Goal: Task Accomplishment & Management: Use online tool/utility

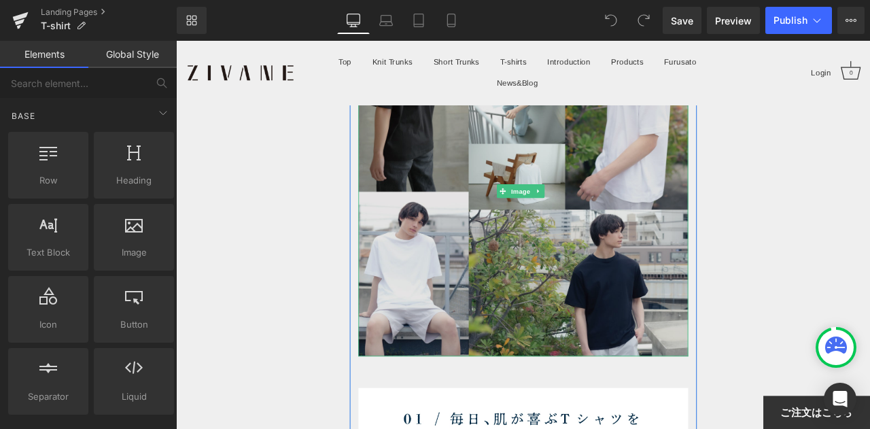
click at [619, 218] on img at bounding box center [587, 219] width 391 height 391
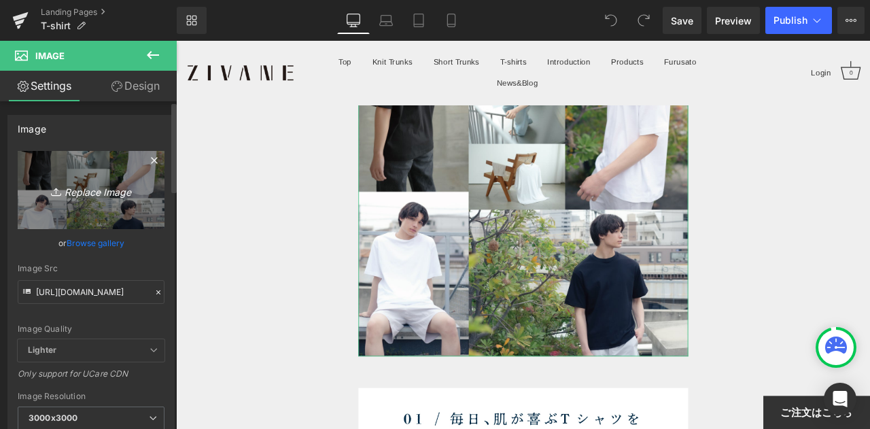
click at [120, 186] on icon "Replace Image" at bounding box center [91, 189] width 109 height 17
type input "C:\fakepath\M4_00806.jpg"
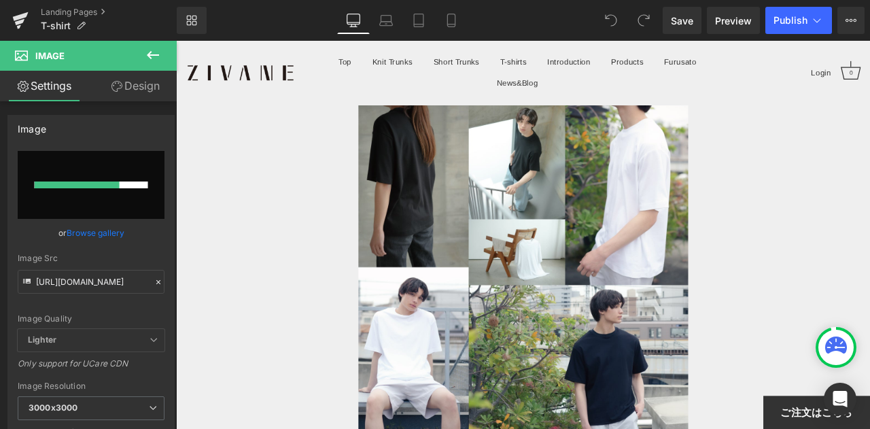
scroll to position [136, 0]
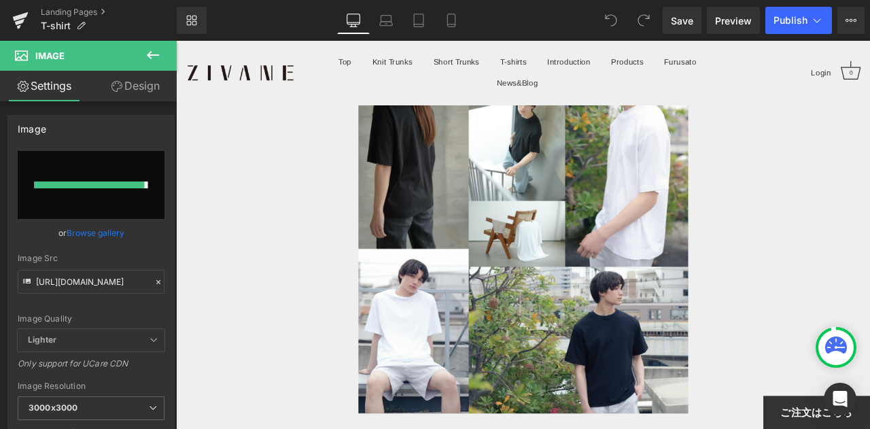
type input "https://ucarecdn.com/13e19ff7-430b-4a4c-84fb-1a126d4dce47/-/format/auto/-/previ…"
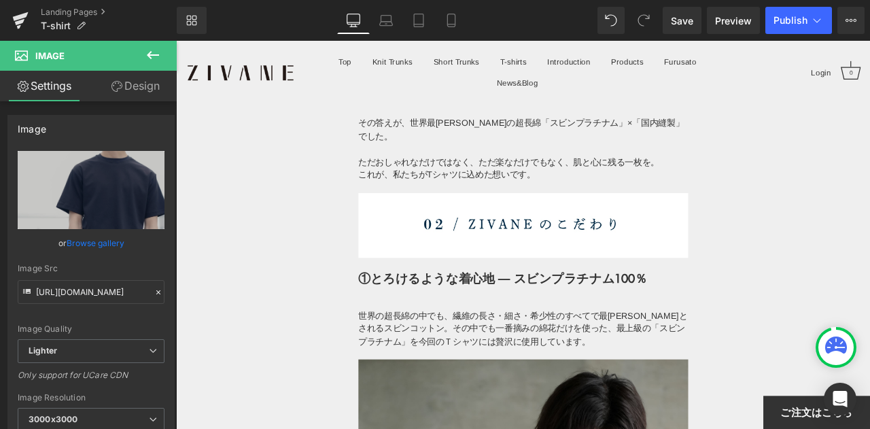
scroll to position [1087, 0]
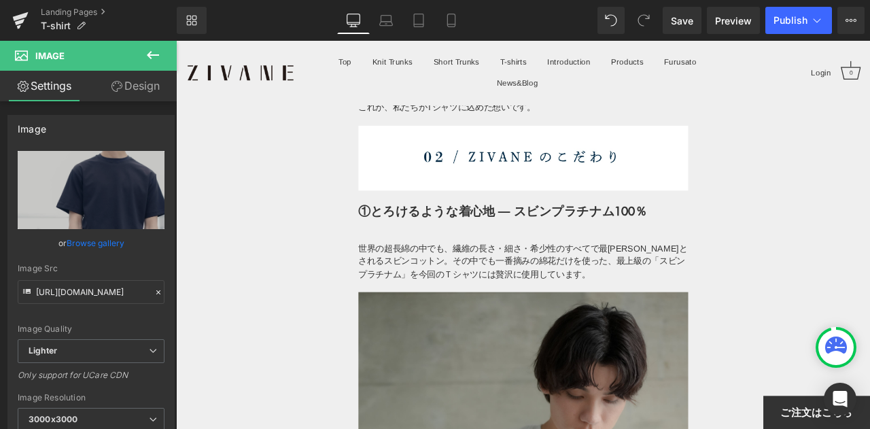
drag, startPoint x: 918, startPoint y: 205, endPoint x: 911, endPoint y: 188, distance: 18.9
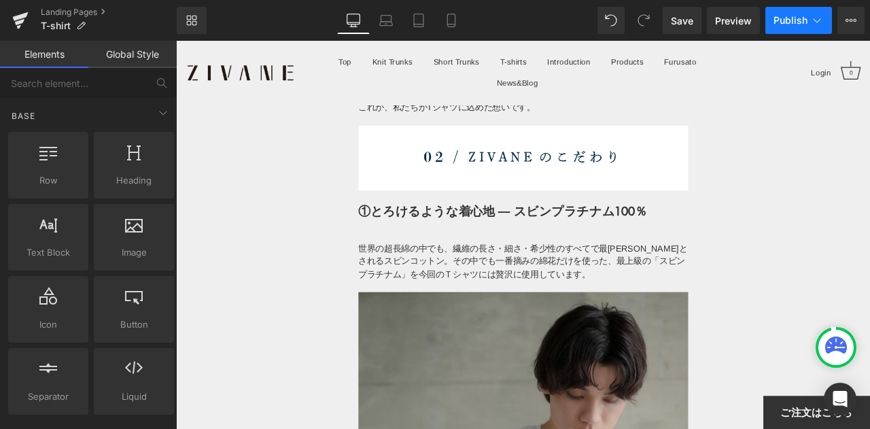
click at [781, 30] on button "Publish" at bounding box center [798, 20] width 67 height 27
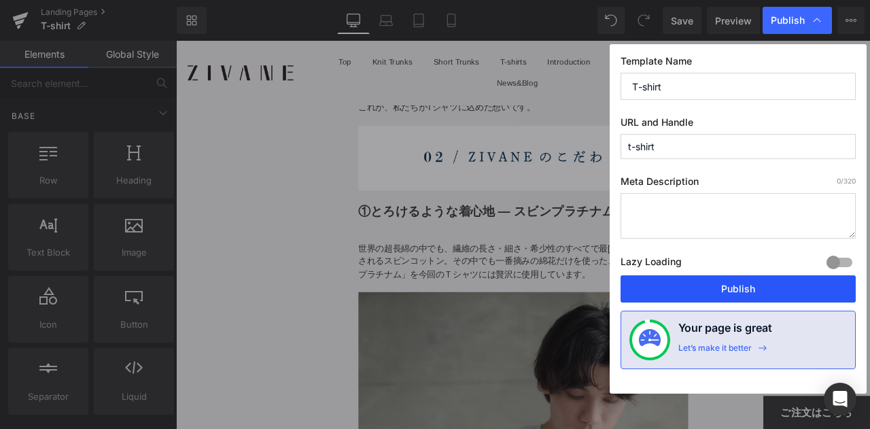
click at [696, 293] on button "Publish" at bounding box center [737, 288] width 235 height 27
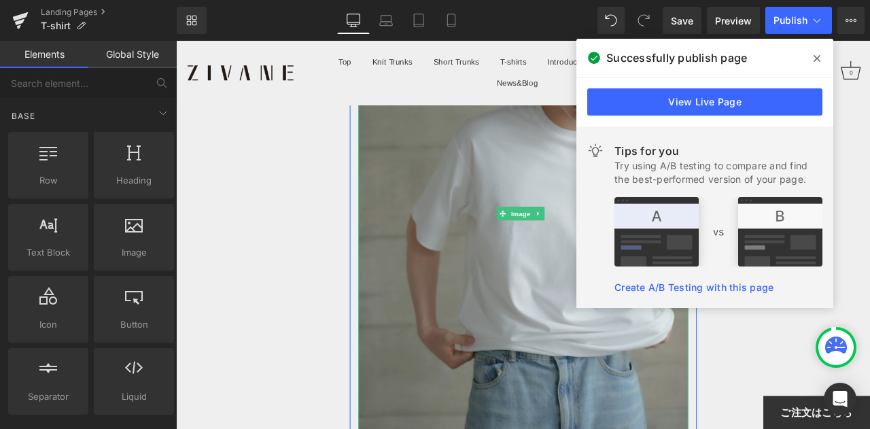
scroll to position [1495, 0]
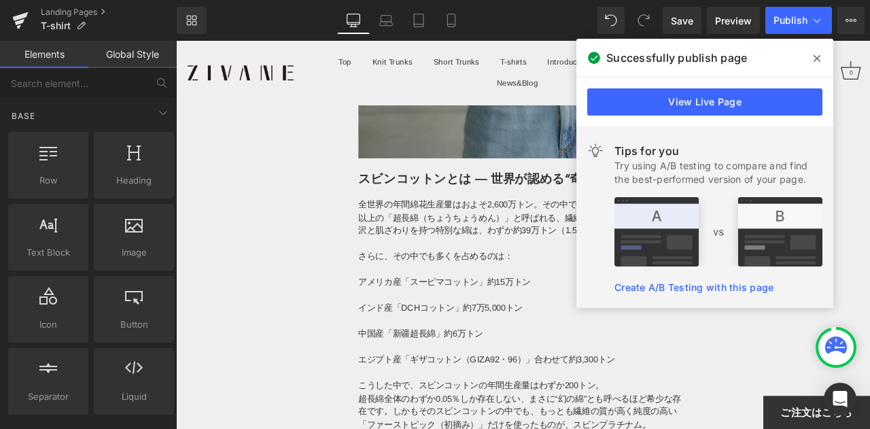
scroll to position [1835, 0]
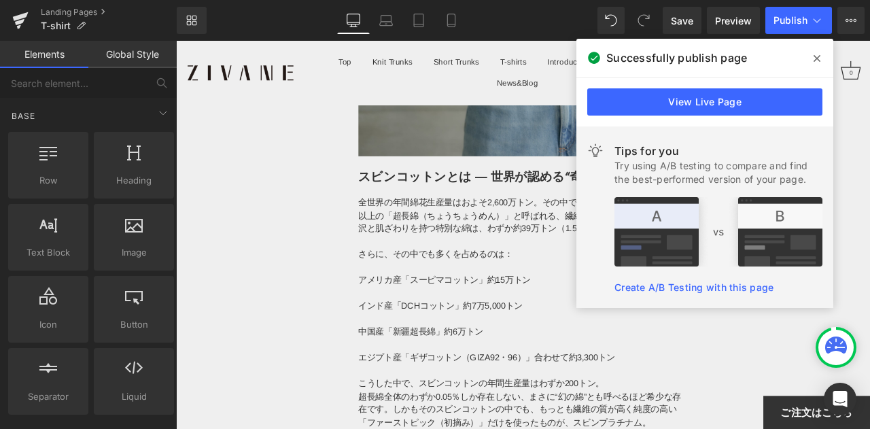
click at [813, 60] on span at bounding box center [817, 59] width 22 height 22
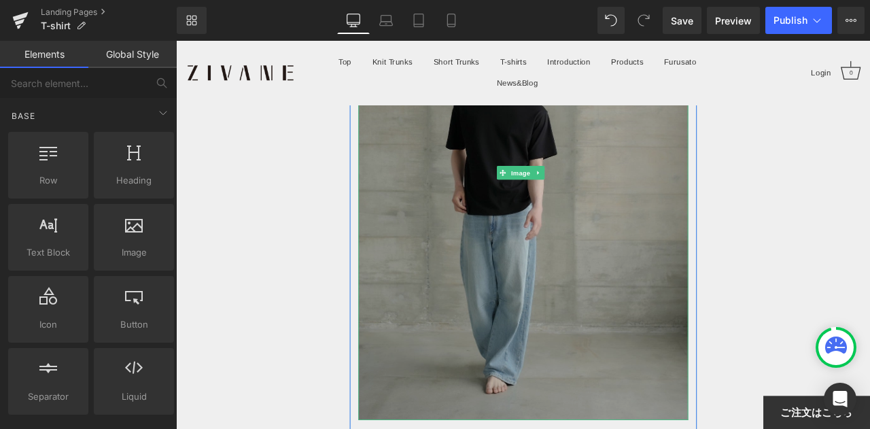
scroll to position [3126, 0]
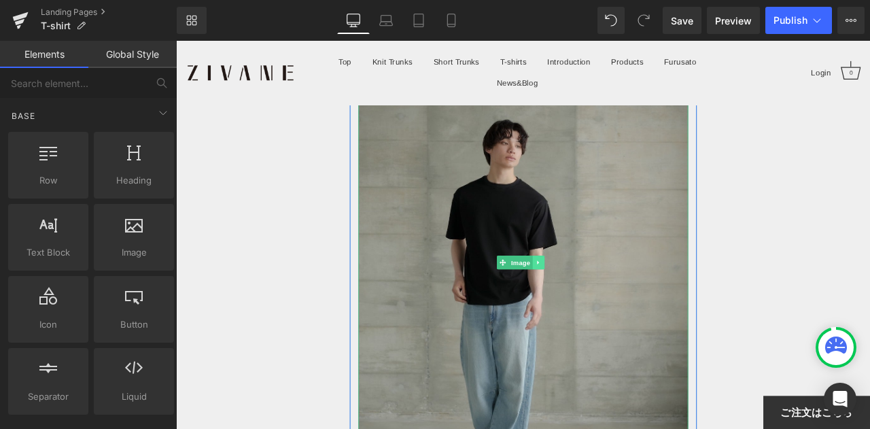
click at [599, 295] on link at bounding box center [606, 303] width 14 height 16
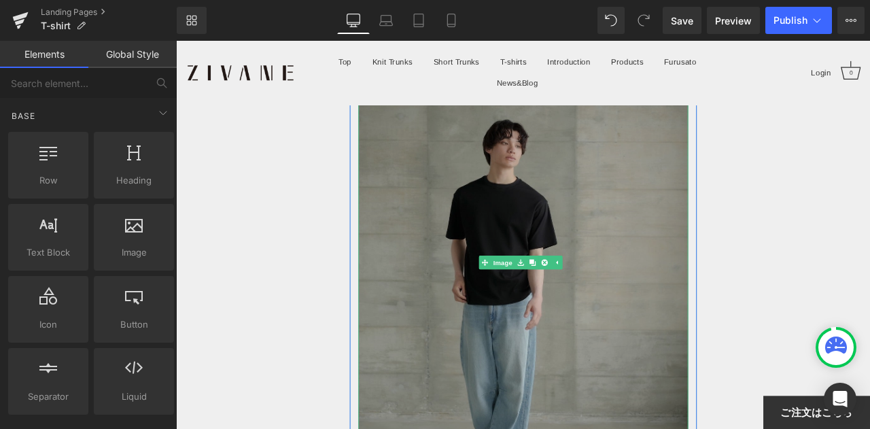
click at [565, 224] on img at bounding box center [587, 303] width 391 height 586
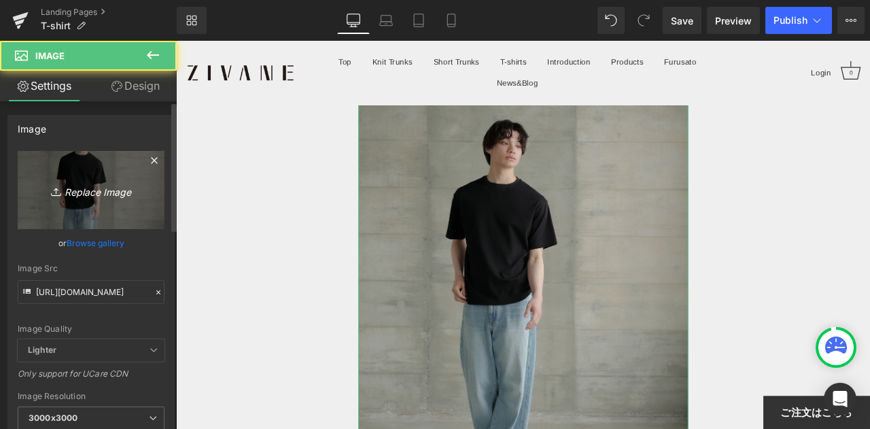
click at [107, 197] on icon "Replace Image" at bounding box center [91, 189] width 109 height 17
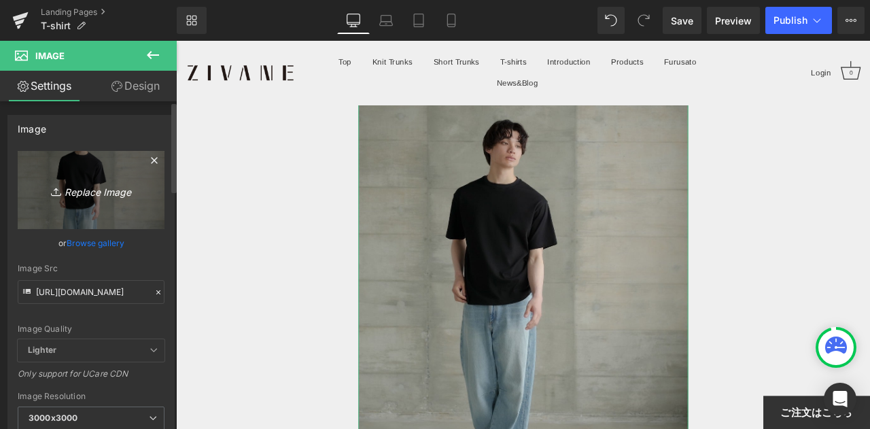
type input "C:\fakepath\M4_00666.jpg"
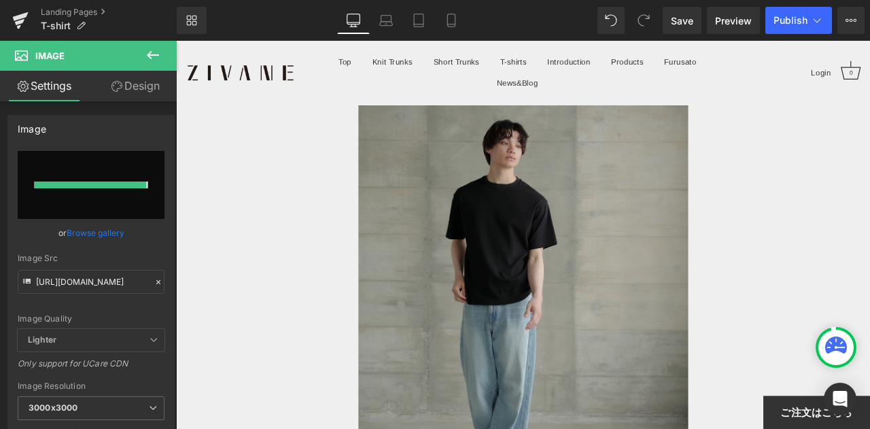
type input "https://ucarecdn.com/6810a792-621c-42bb-9e5a-f9e4e978b910/-/format/auto/-/previ…"
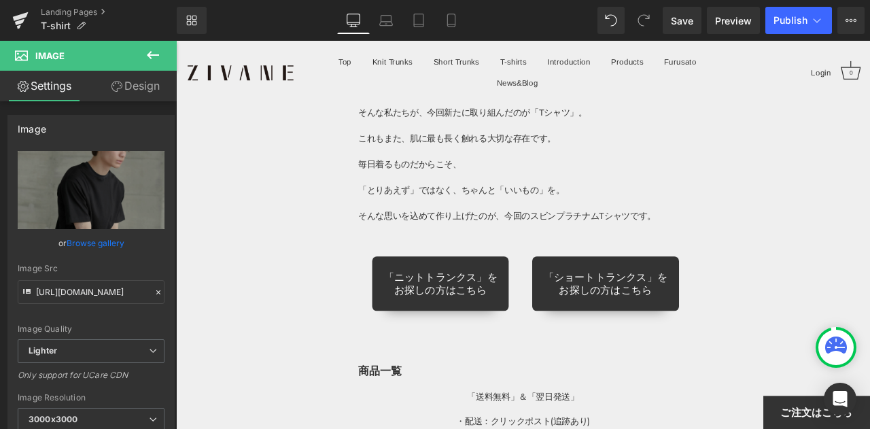
scroll to position [8698, 0]
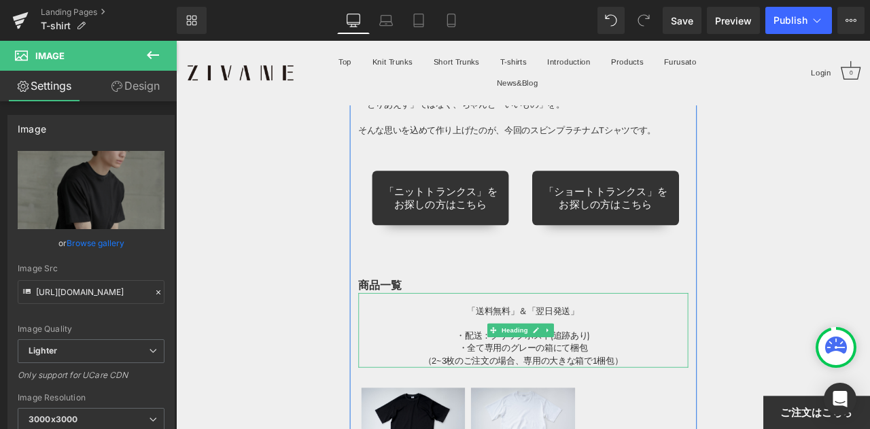
click at [543, 412] on div "（2~3枚のご注文の場合、専用の大きな箱で1梱包）" at bounding box center [587, 420] width 391 height 16
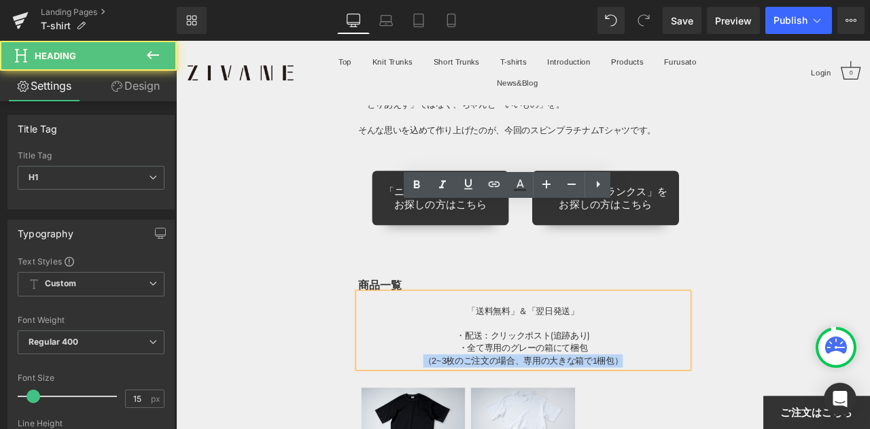
drag, startPoint x: 454, startPoint y: 313, endPoint x: 723, endPoint y: 321, distance: 269.2
click at [723, 412] on div "（2~3枚のご注文の場合、専用の大きな箱で1梱包）" at bounding box center [587, 420] width 391 height 16
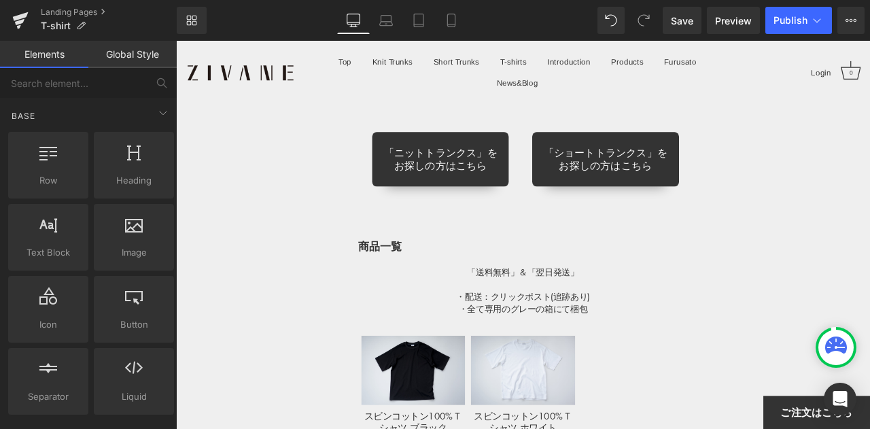
scroll to position [8766, 0]
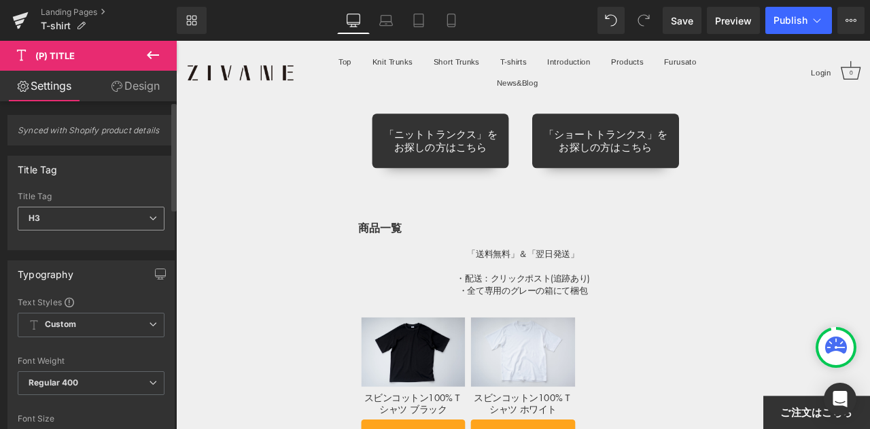
click at [121, 217] on span "H3" at bounding box center [91, 219] width 147 height 24
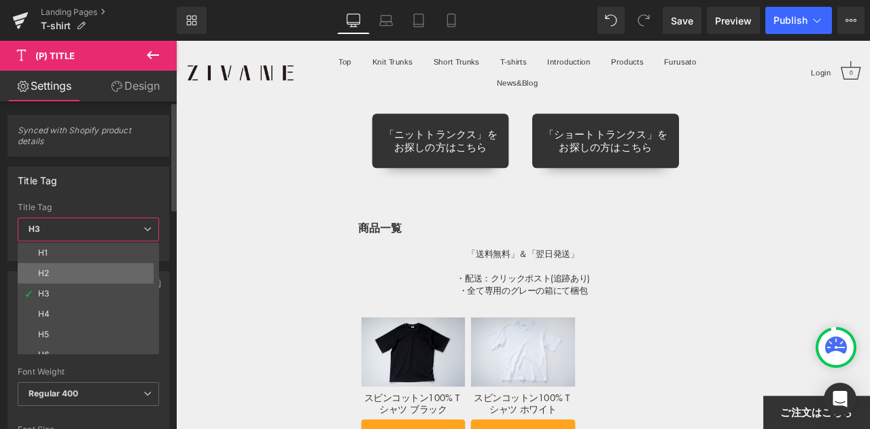
click at [103, 263] on li "H2" at bounding box center [91, 273] width 147 height 20
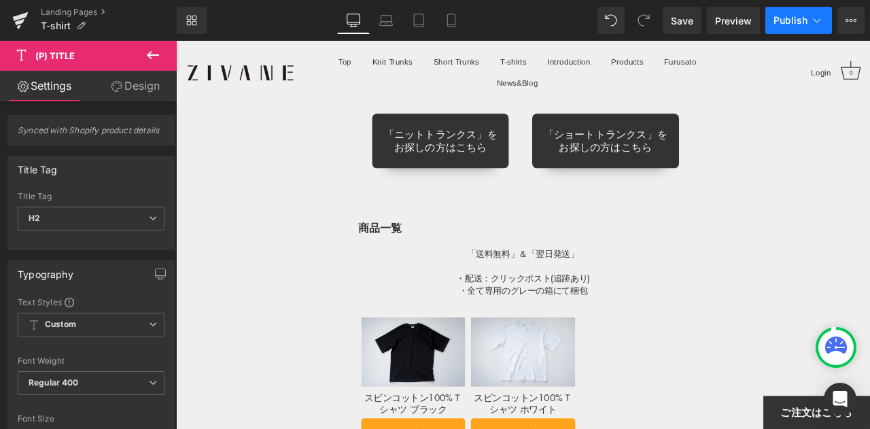
click at [792, 20] on span "Publish" at bounding box center [790, 20] width 34 height 11
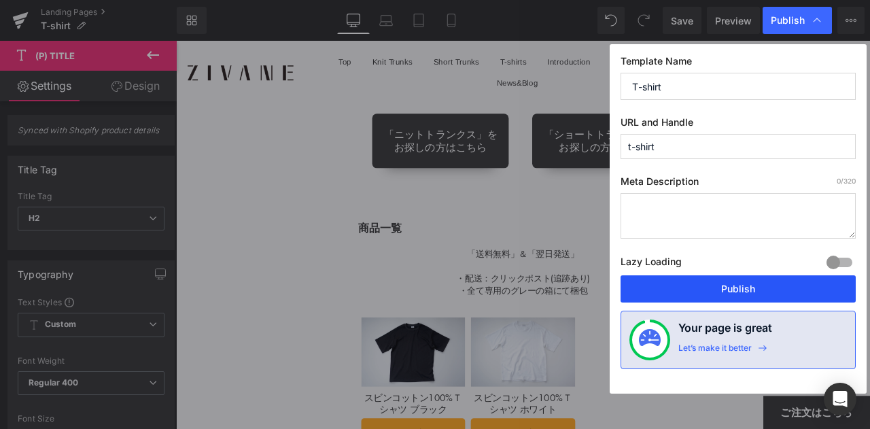
drag, startPoint x: 711, startPoint y: 281, endPoint x: 635, endPoint y: 285, distance: 76.9
click at [711, 281] on button "Publish" at bounding box center [737, 288] width 235 height 27
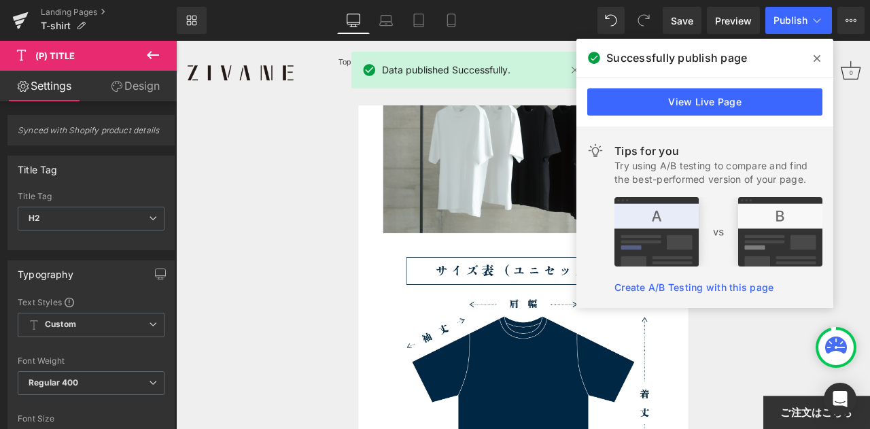
scroll to position [6999, 0]
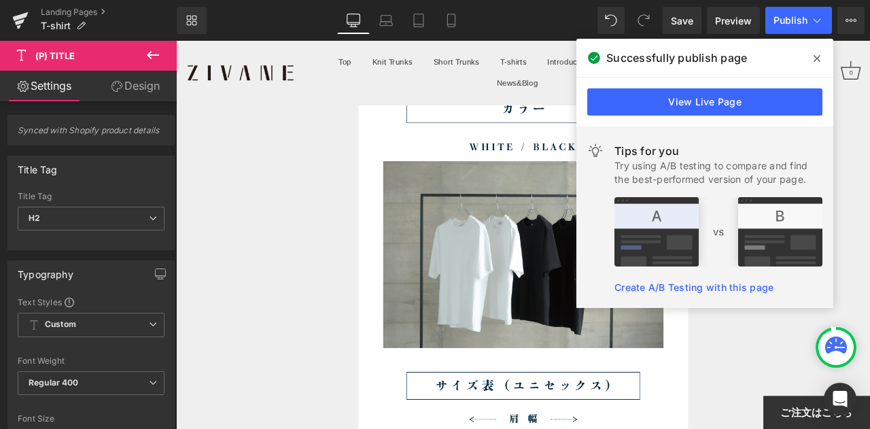
click at [825, 65] on span at bounding box center [817, 59] width 22 height 22
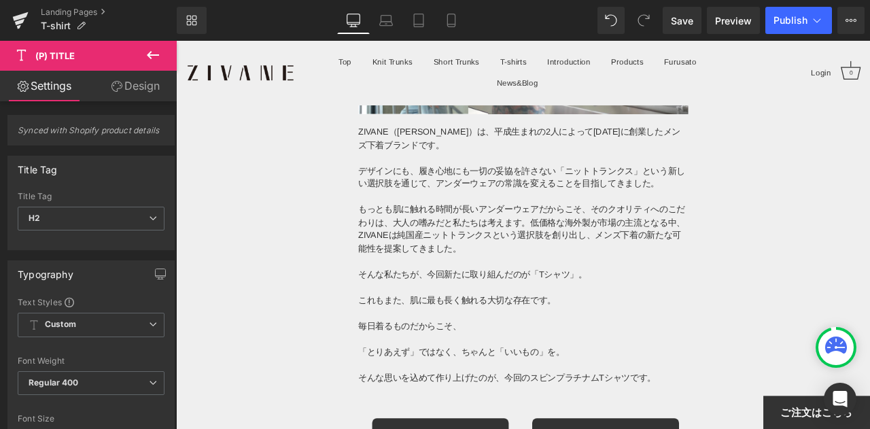
scroll to position [8494, 0]
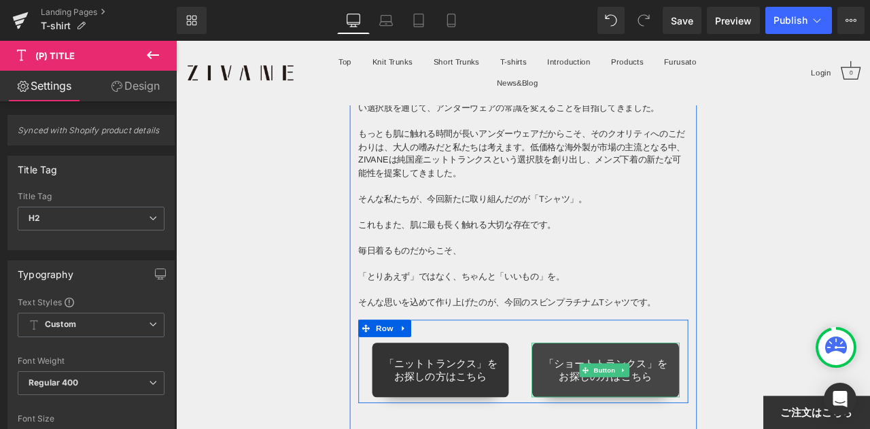
click at [614, 416] on span "「ショートトランクス」を お探しの方はこちら" at bounding box center [685, 431] width 147 height 31
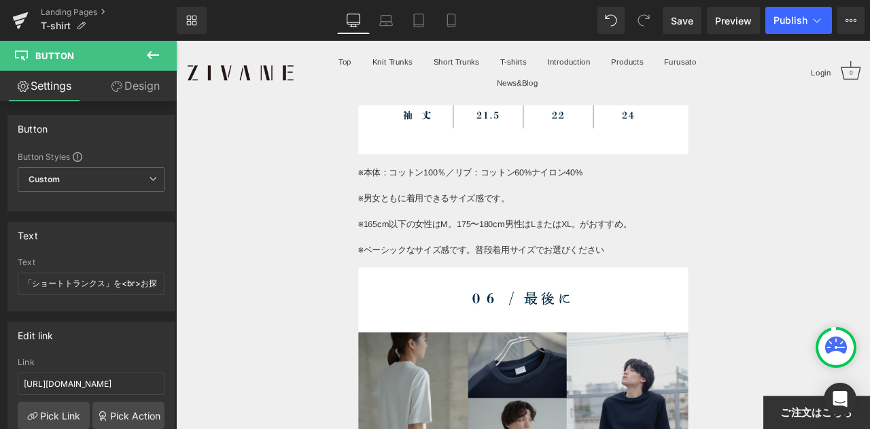
scroll to position [7543, 0]
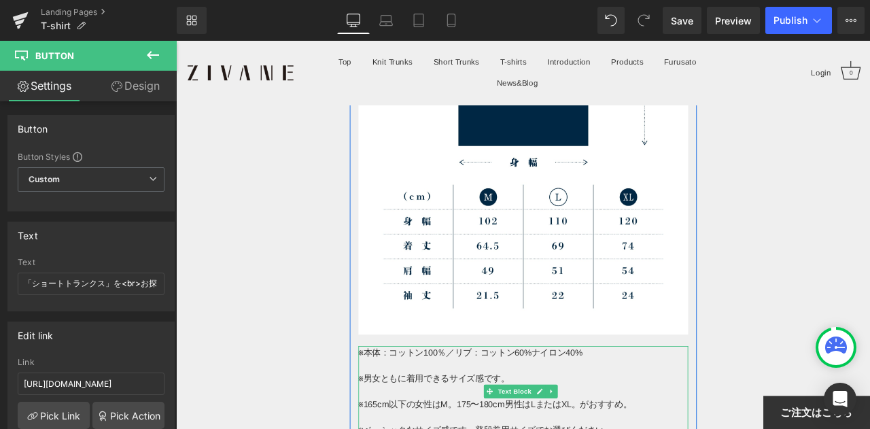
click at [515, 402] on p "※本体：コットン100％／リブ：コットン60%ナイロン40%" at bounding box center [587, 410] width 391 height 16
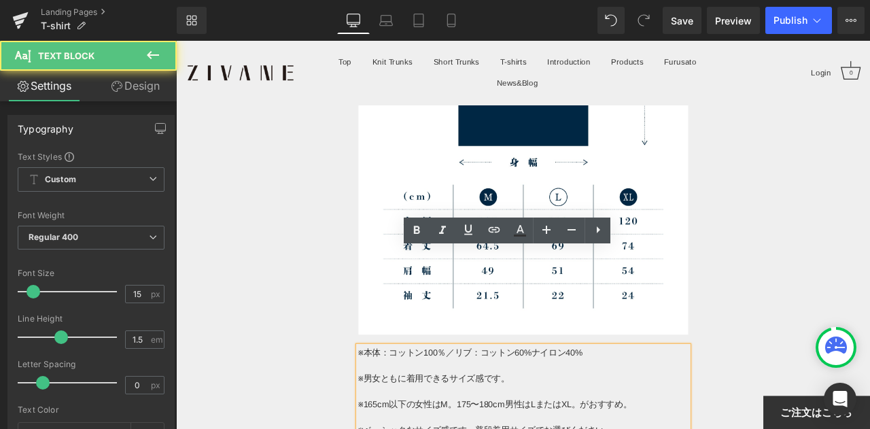
click at [504, 402] on p "※本体：コットン100％／リブ：コットン60%ナイロン40%" at bounding box center [587, 410] width 391 height 16
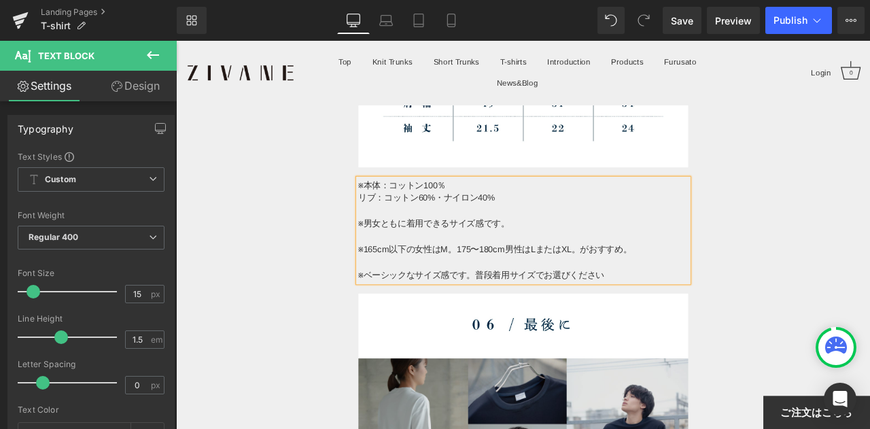
scroll to position [7611, 0]
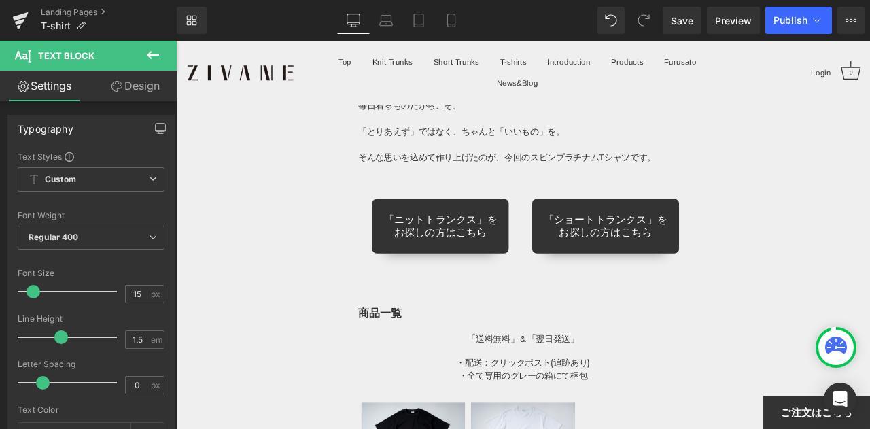
scroll to position [8834, 0]
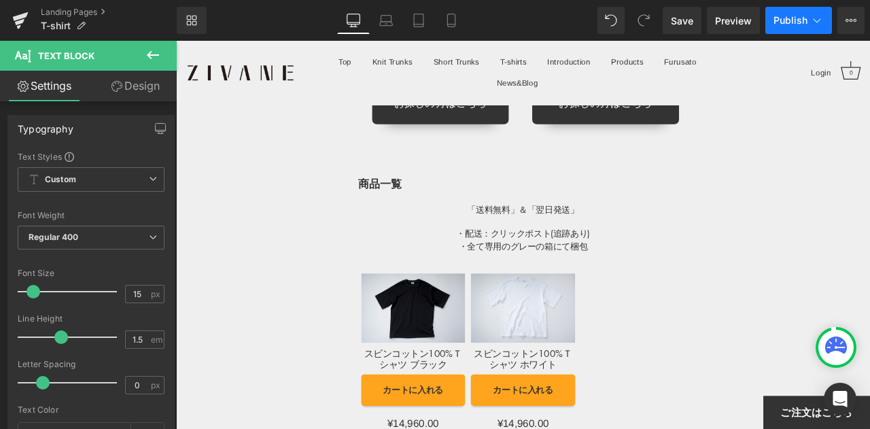
click at [805, 28] on button "Publish" at bounding box center [798, 20] width 67 height 27
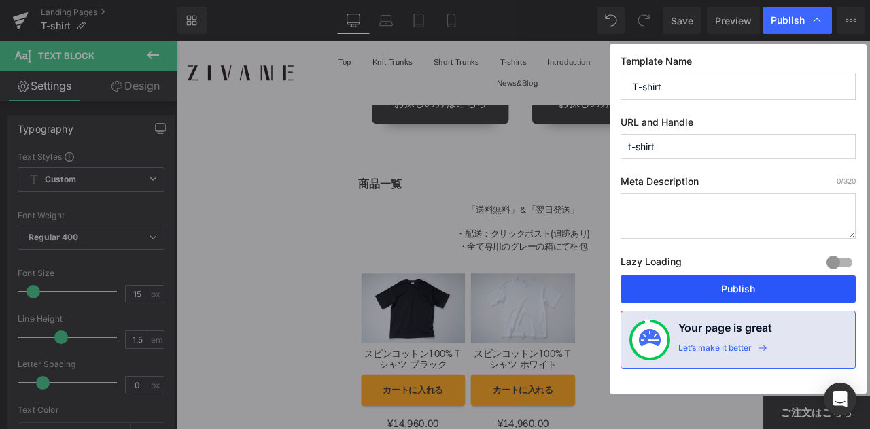
click at [757, 282] on button "Publish" at bounding box center [737, 288] width 235 height 27
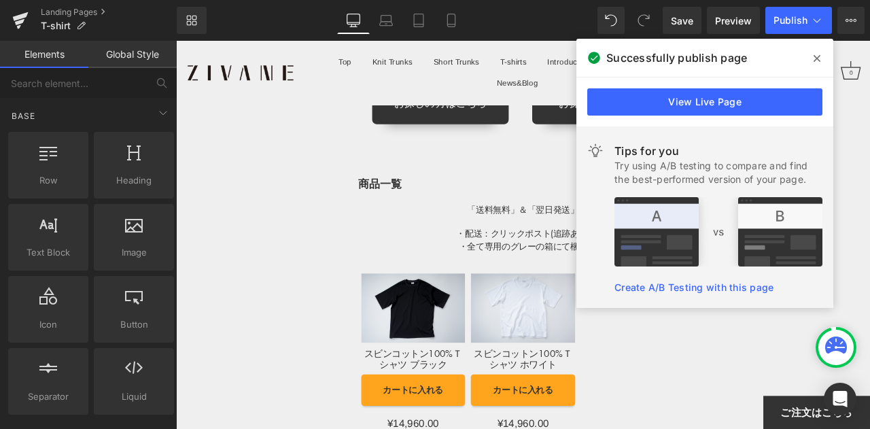
click at [824, 60] on span at bounding box center [817, 59] width 22 height 22
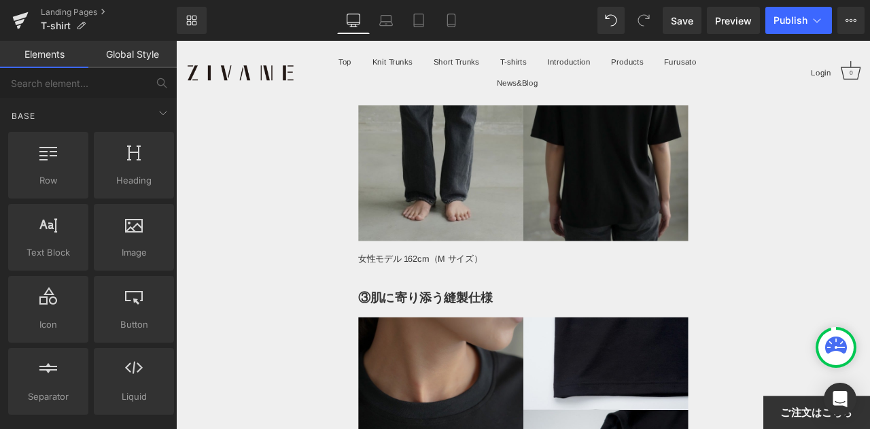
scroll to position [5572, 0]
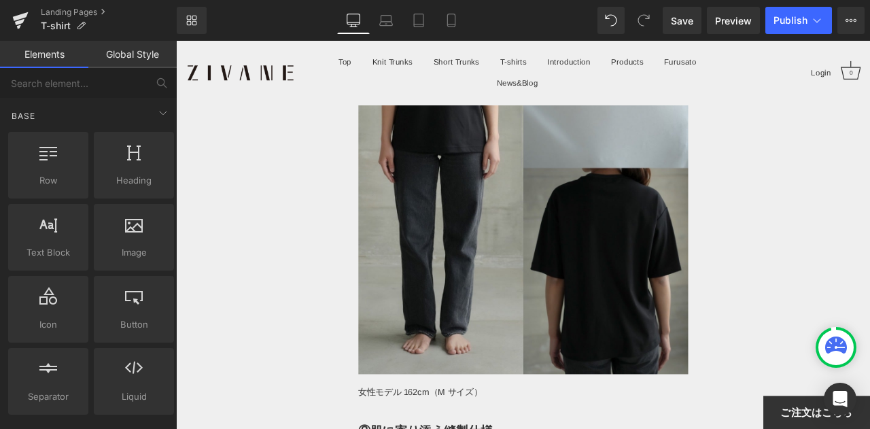
click at [510, 8] on div "Library Desktop Desktop Laptop Tablet Mobile Save Preview Publish Scheduled Vie…" at bounding box center [523, 20] width 693 height 27
drag, startPoint x: 686, startPoint y: 49, endPoint x: 228, endPoint y: 226, distance: 490.9
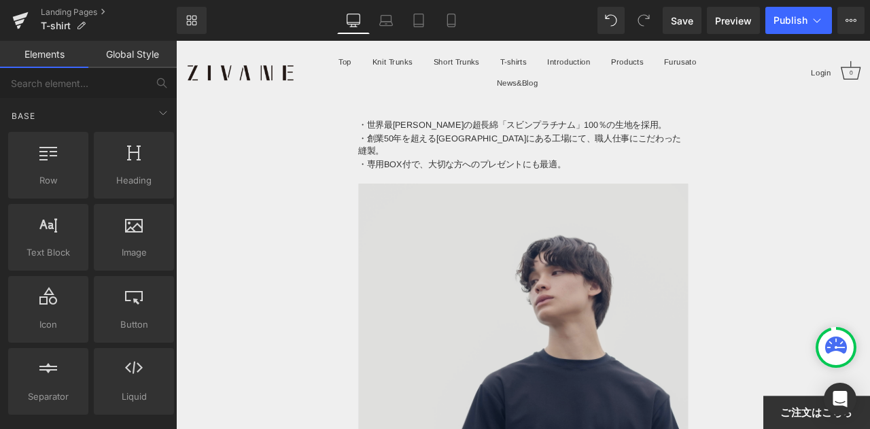
scroll to position [0, 0]
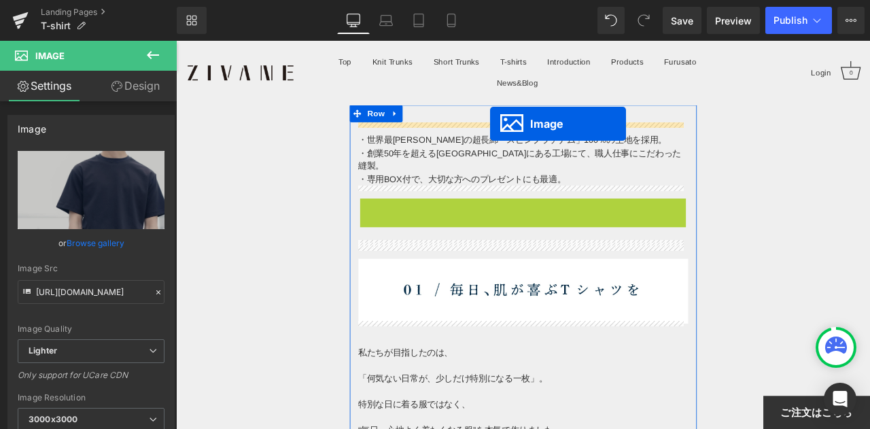
drag, startPoint x: 561, startPoint y: 432, endPoint x: 548, endPoint y: 139, distance: 293.1
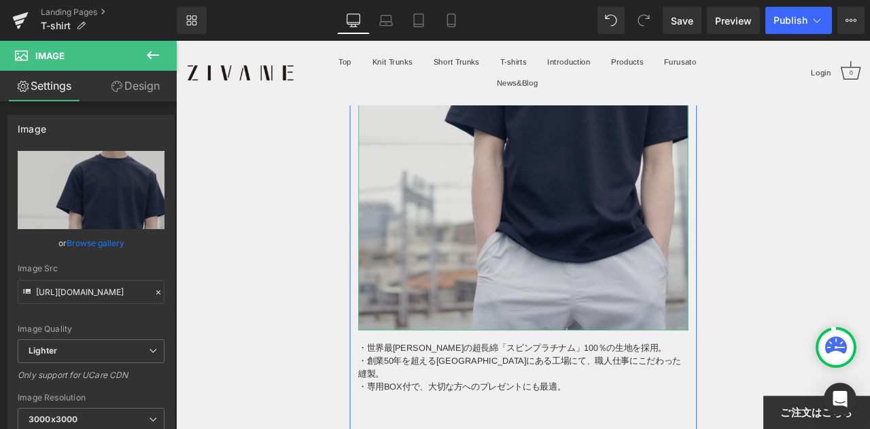
scroll to position [476, 0]
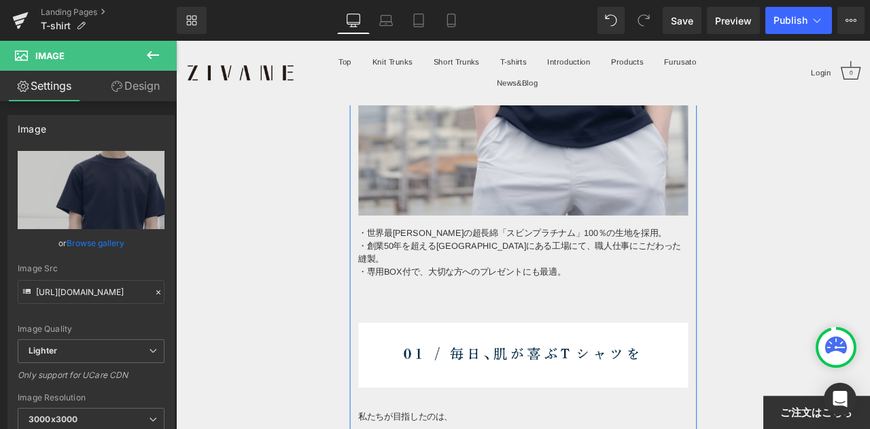
drag, startPoint x: 502, startPoint y: 332, endPoint x: 435, endPoint y: 321, distance: 68.3
click at [502, 353] on p at bounding box center [587, 361] width 391 height 16
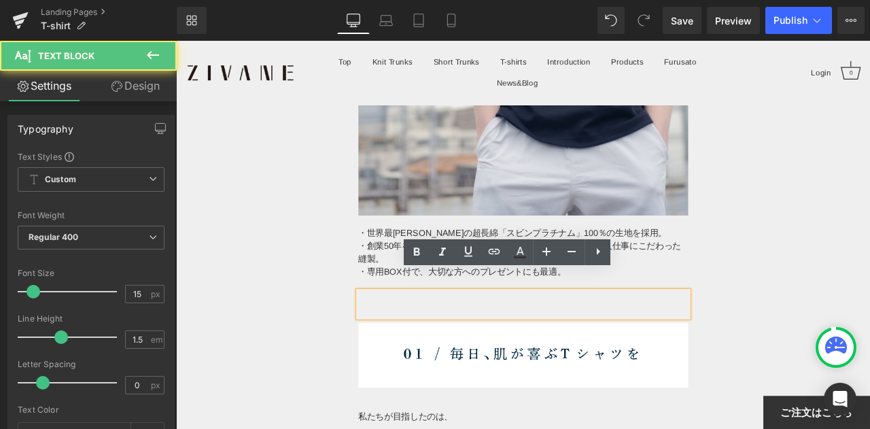
click at [423, 338] on p at bounding box center [587, 346] width 391 height 16
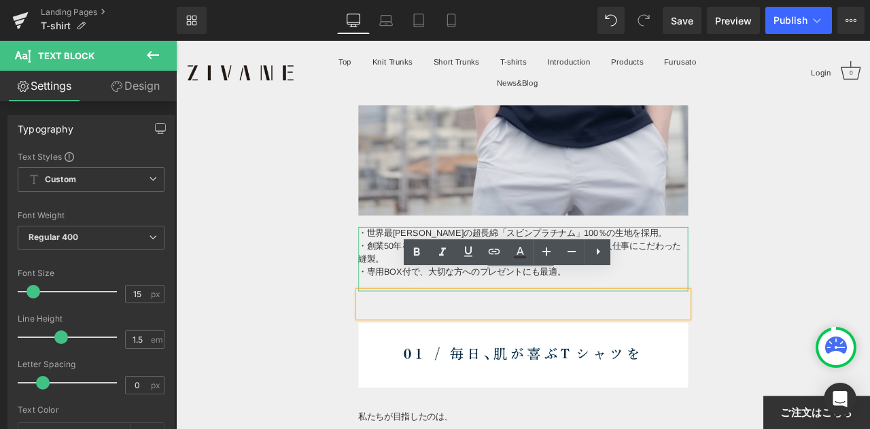
click at [429, 323] on div at bounding box center [587, 331] width 391 height 16
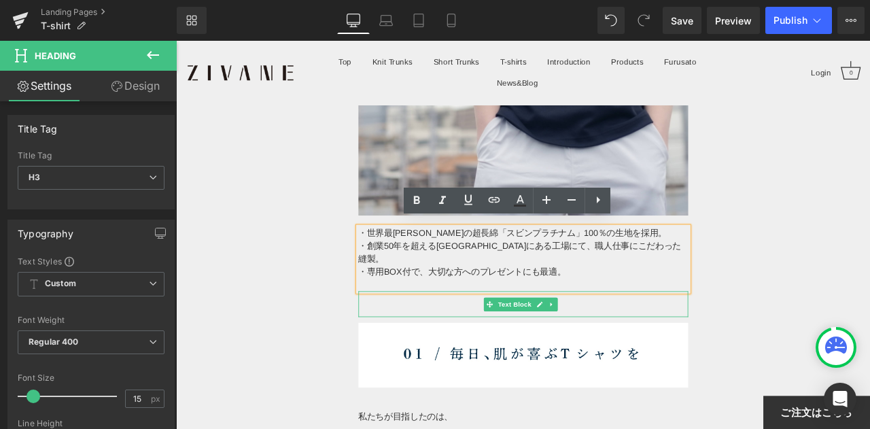
click at [733, 353] on p at bounding box center [587, 361] width 391 height 16
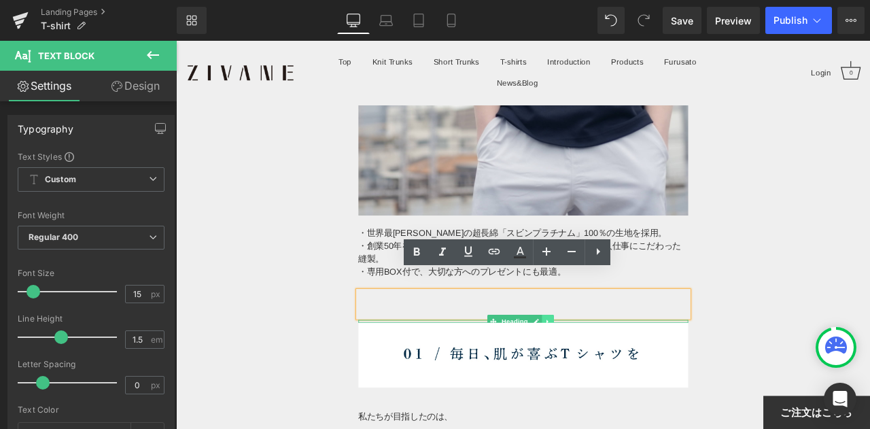
click at [615, 371] on icon at bounding box center [616, 373] width 2 height 5
click at [620, 370] on icon at bounding box center [623, 373] width 7 height 7
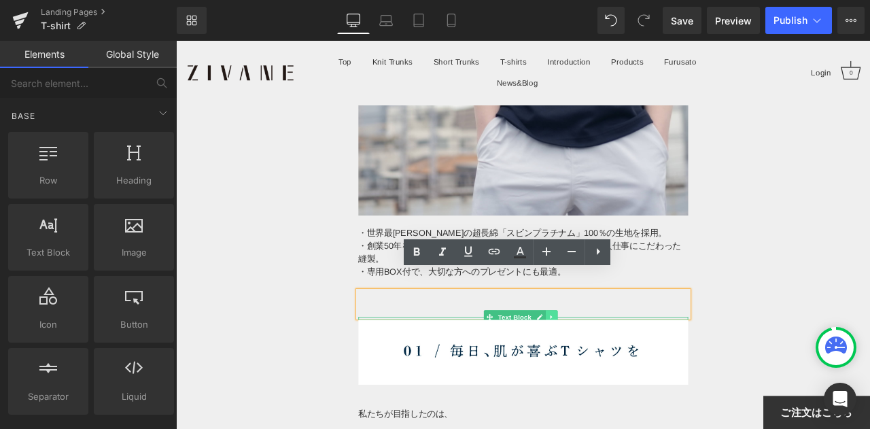
click at [620, 364] on icon at bounding box center [620, 368] width 7 height 8
click at [627, 364] on icon at bounding box center [628, 368] width 7 height 8
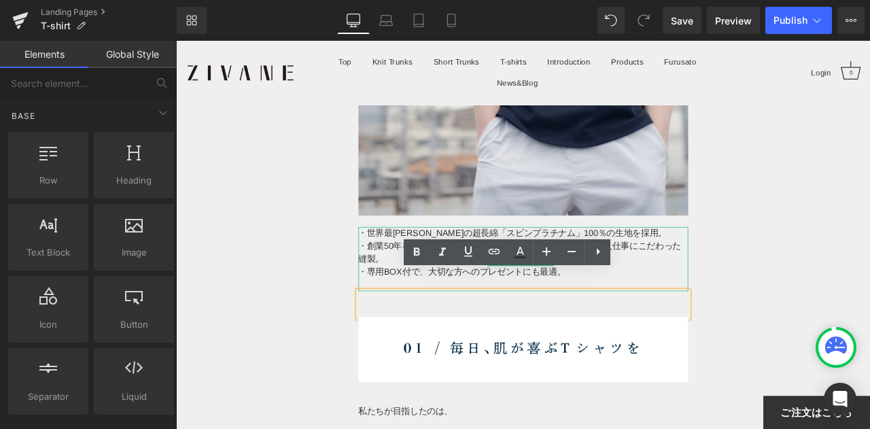
click at [680, 323] on div at bounding box center [587, 331] width 391 height 16
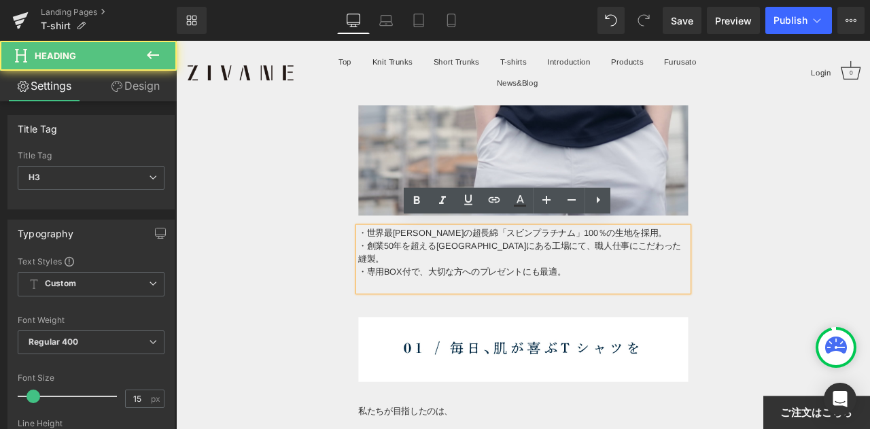
click at [760, 338] on p at bounding box center [587, 346] width 391 height 16
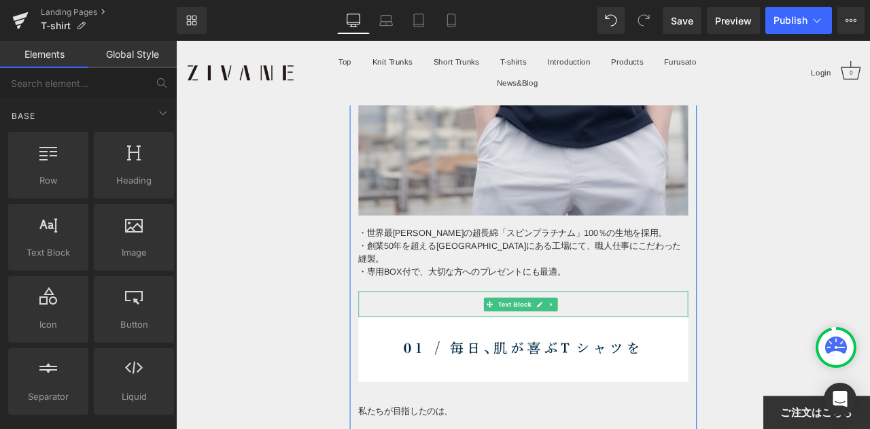
click at [779, 338] on div at bounding box center [780, 353] width 3 height 31
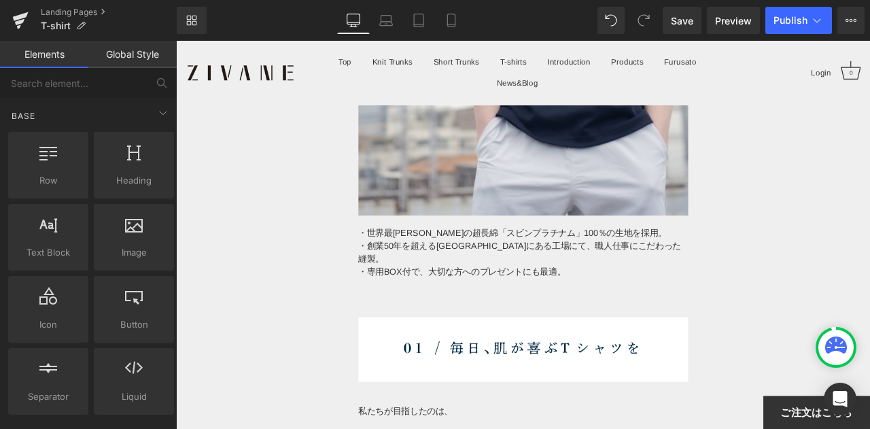
click at [719, 353] on p at bounding box center [587, 361] width 391 height 16
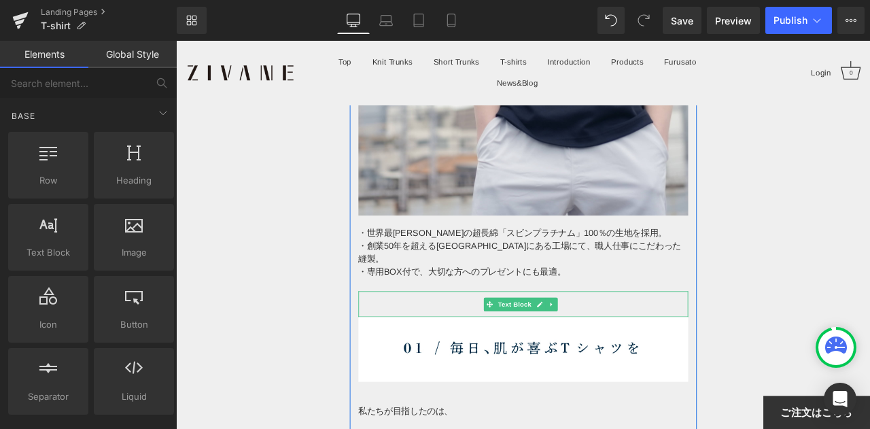
click at [614, 345] on link at bounding box center [621, 353] width 14 height 16
click at [630, 345] on link at bounding box center [628, 353] width 14 height 16
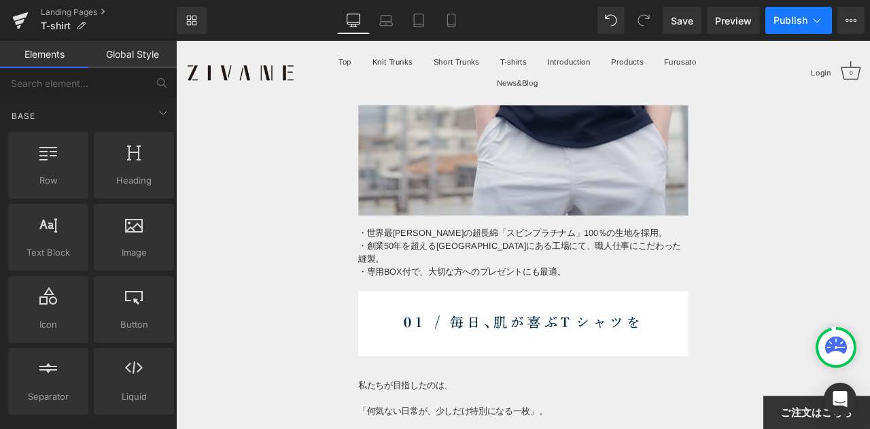
click at [788, 20] on span "Publish" at bounding box center [790, 20] width 34 height 11
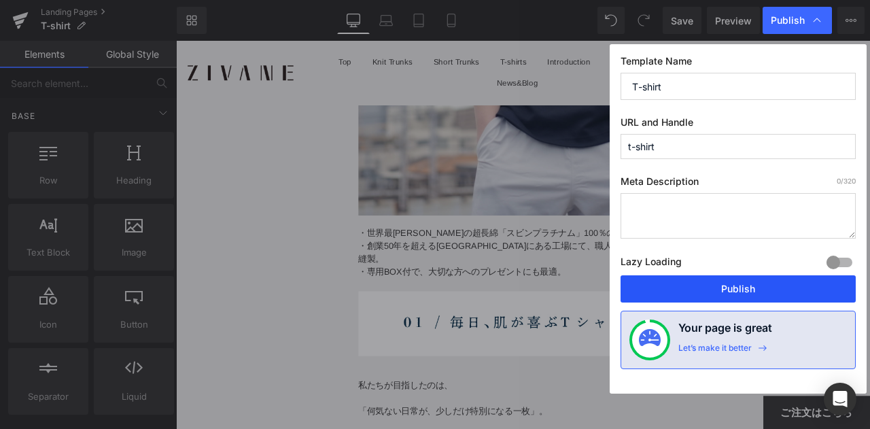
click at [724, 281] on button "Publish" at bounding box center [737, 288] width 235 height 27
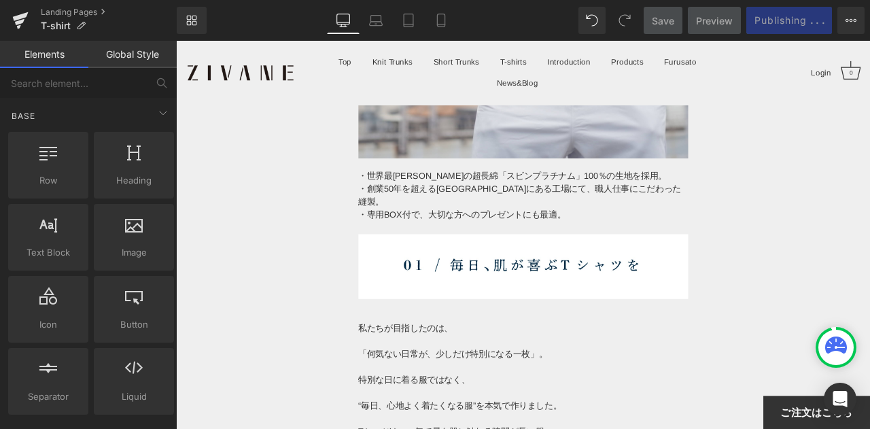
scroll to position [680, 0]
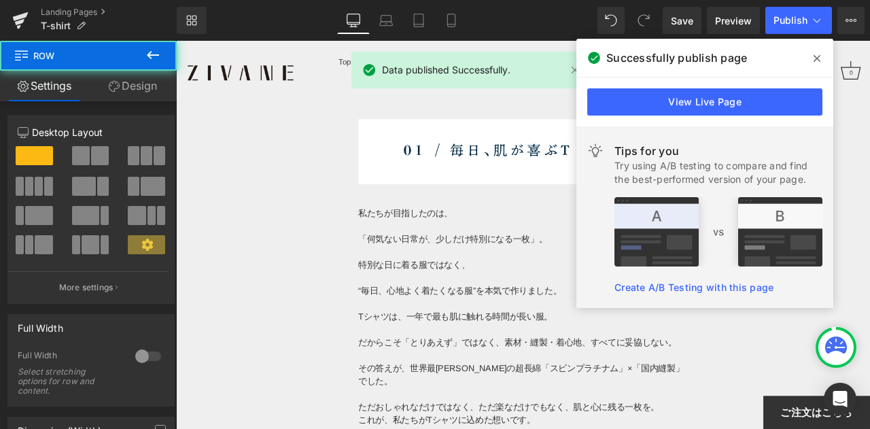
scroll to position [951, 0]
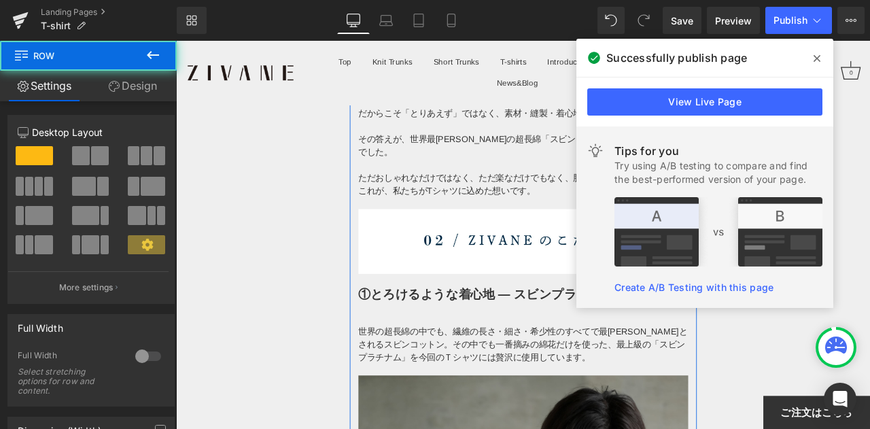
click at [176, 41] on div at bounding box center [176, 41] width 0 height 0
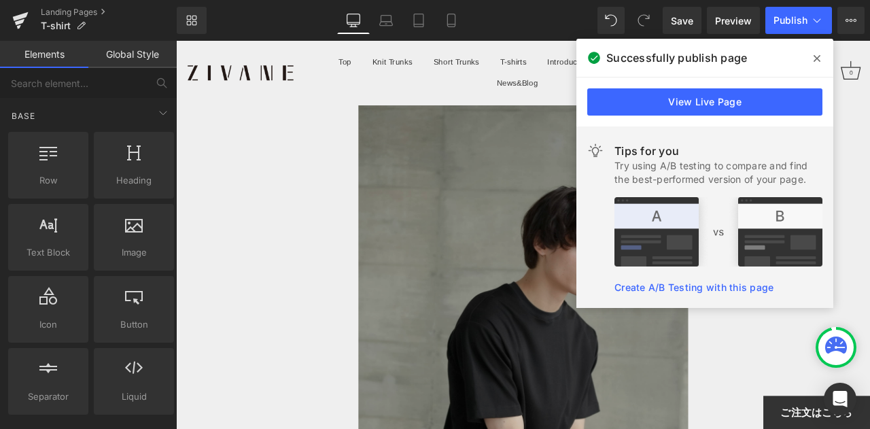
scroll to position [2786, 0]
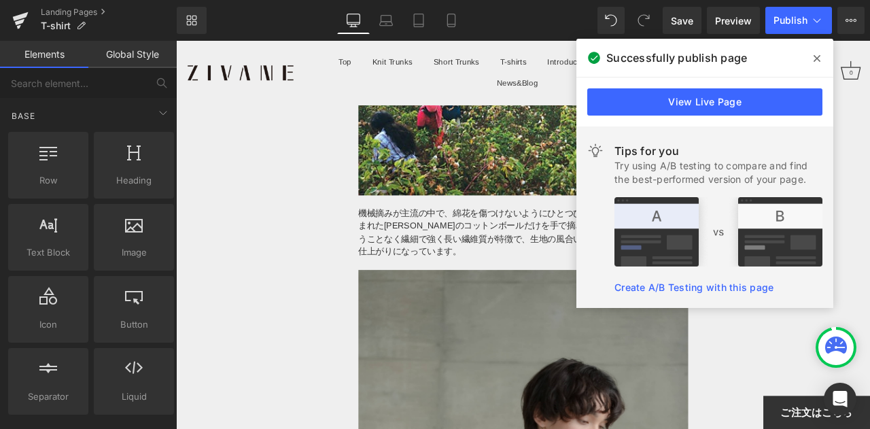
click at [825, 56] on span at bounding box center [817, 59] width 22 height 22
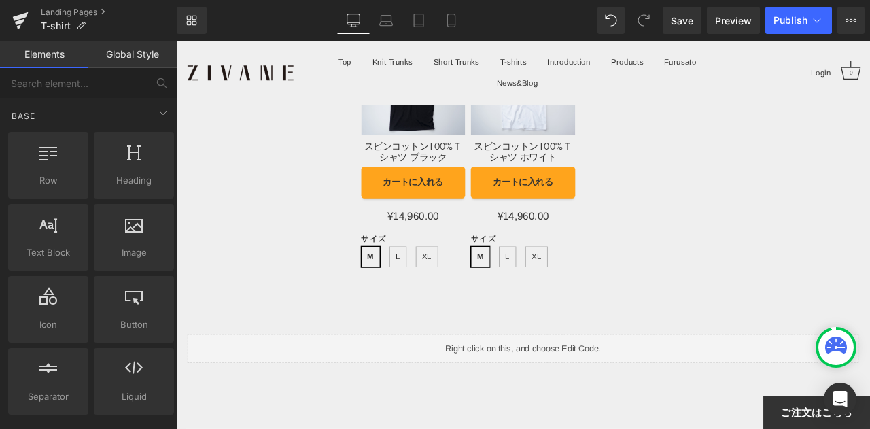
scroll to position [9312, 0]
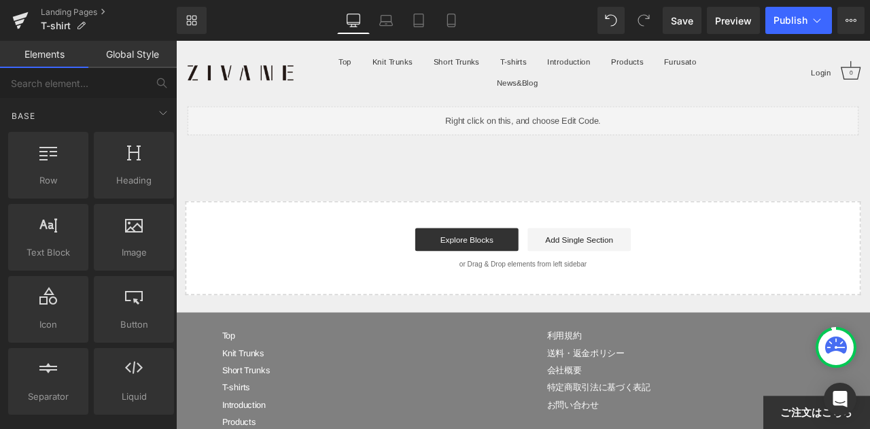
click at [818, 103] on div "Menu Top Knit Trunks Short Trunks T-shirts Introduction Products" at bounding box center [587, 79] width 822 height 76
